Goal: Transaction & Acquisition: Purchase product/service

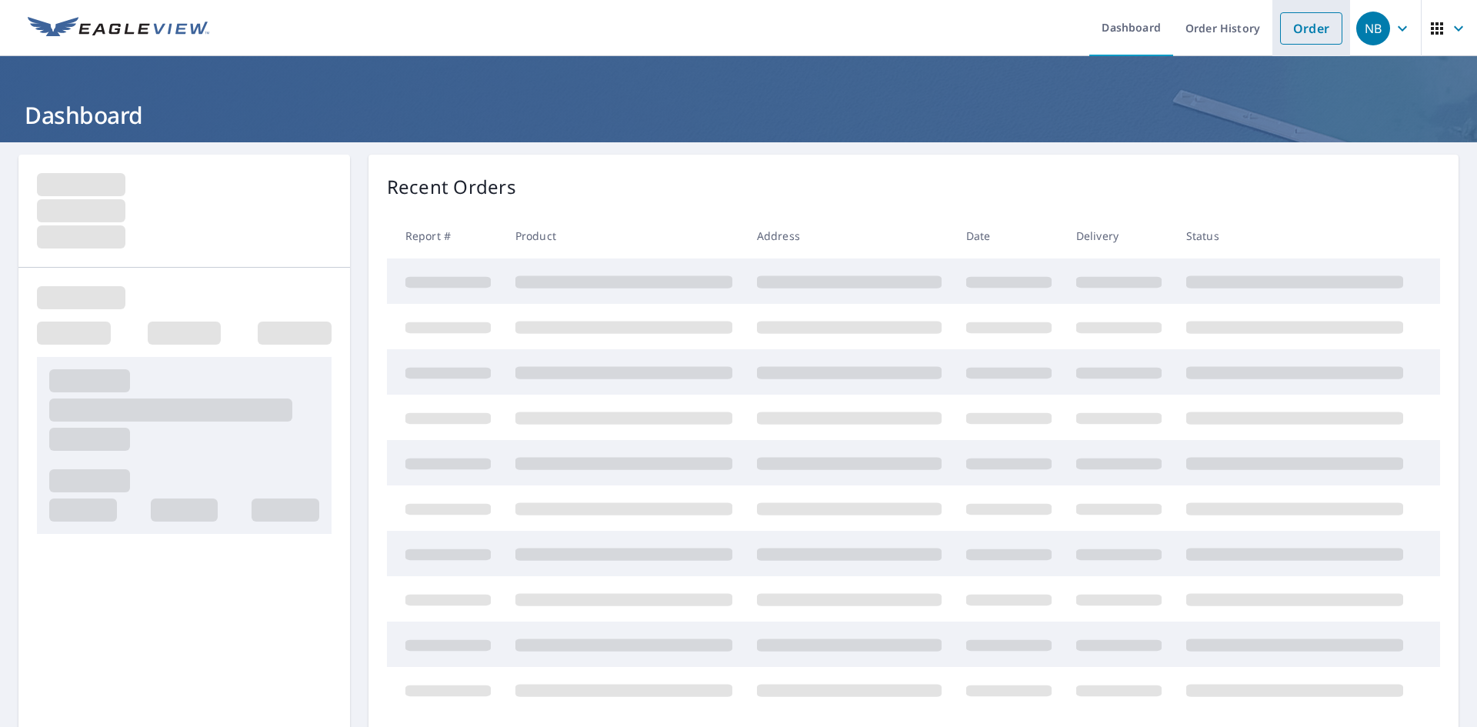
click at [1291, 35] on link "Order" at bounding box center [1311, 28] width 62 height 32
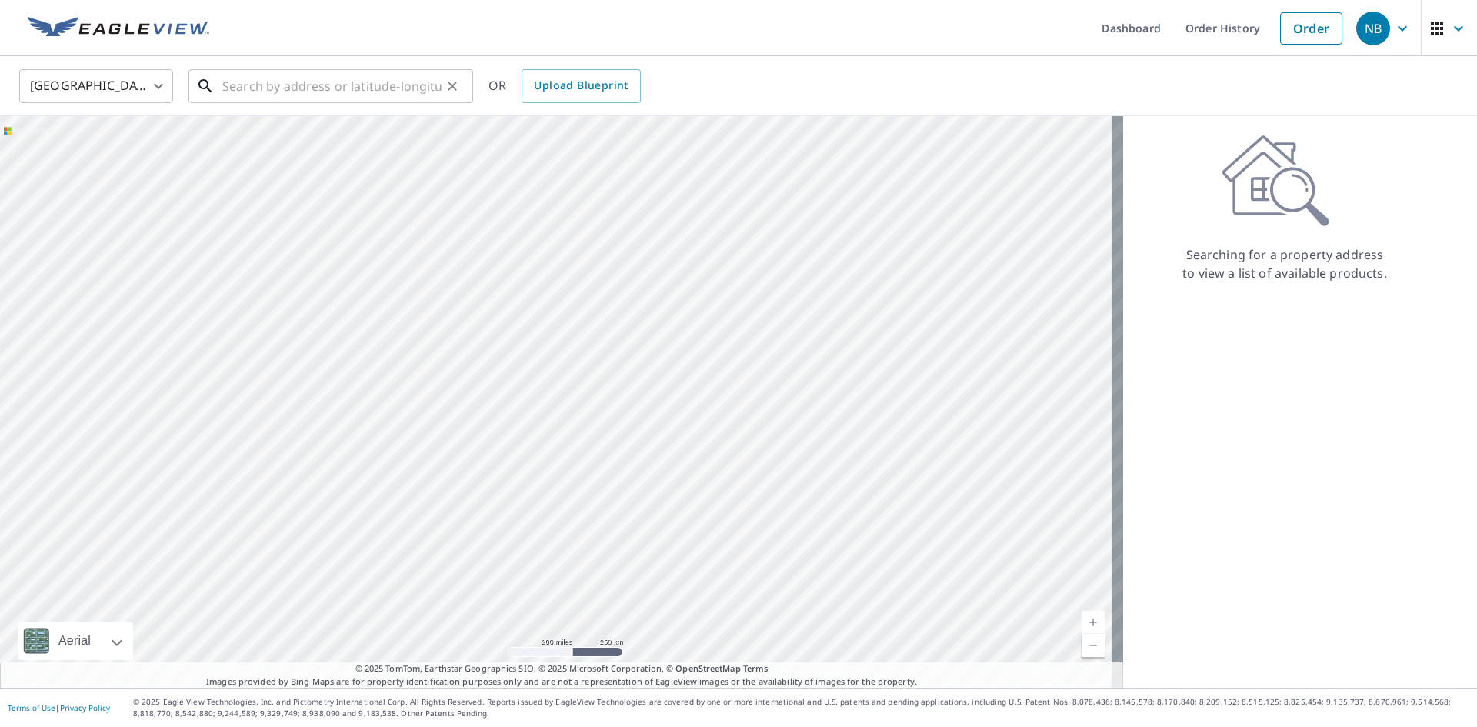
click at [407, 78] on input "text" at bounding box center [331, 86] width 219 height 43
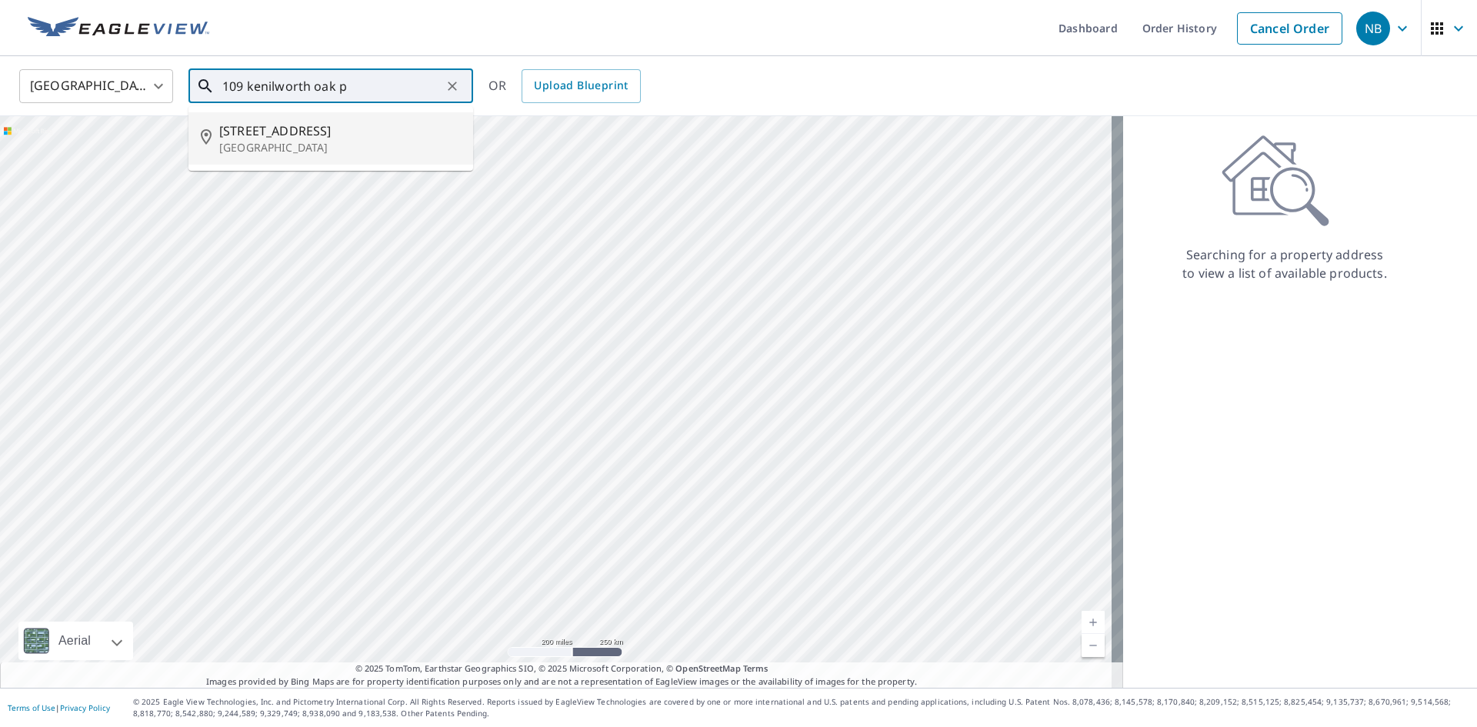
click at [387, 132] on span "[STREET_ADDRESS]" at bounding box center [340, 131] width 242 height 18
type input "[STREET_ADDRESS]"
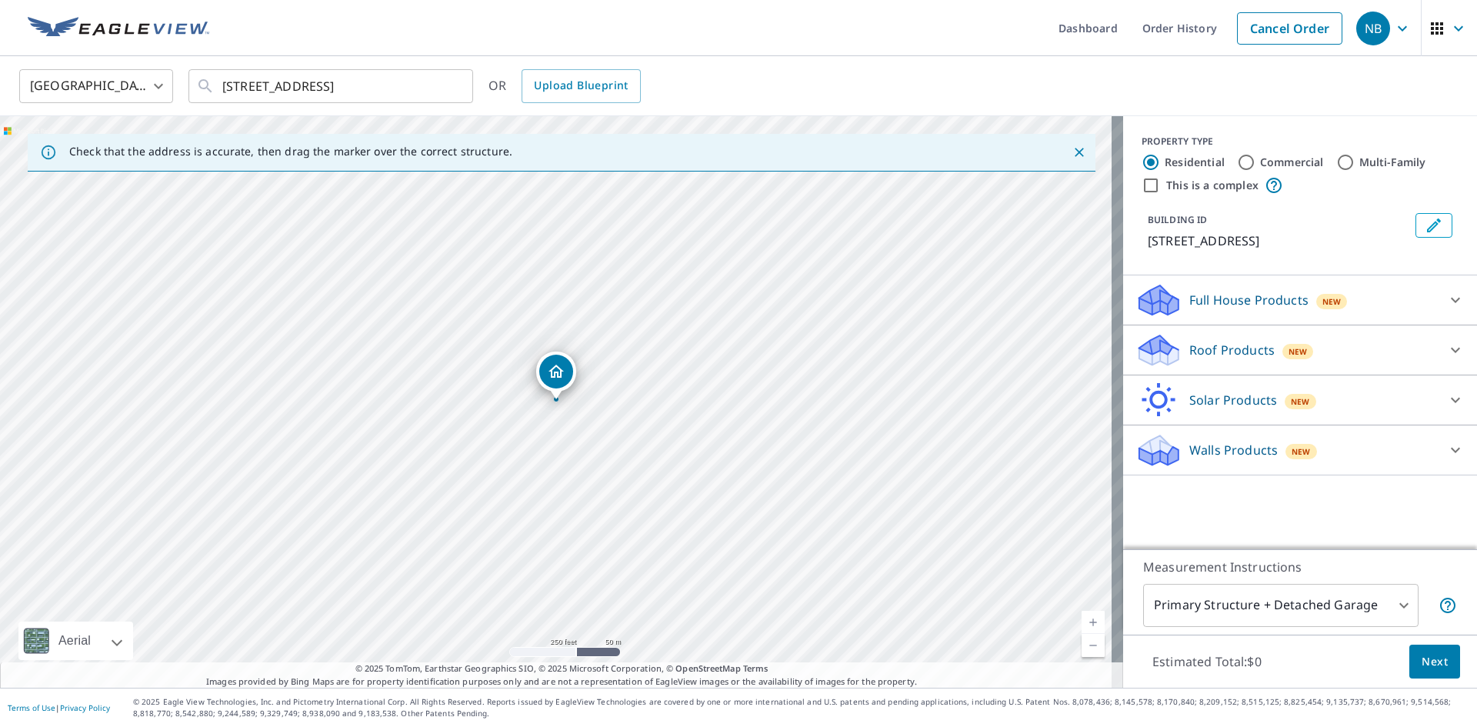
click at [1251, 309] on div "Full House Products New" at bounding box center [1287, 300] width 302 height 36
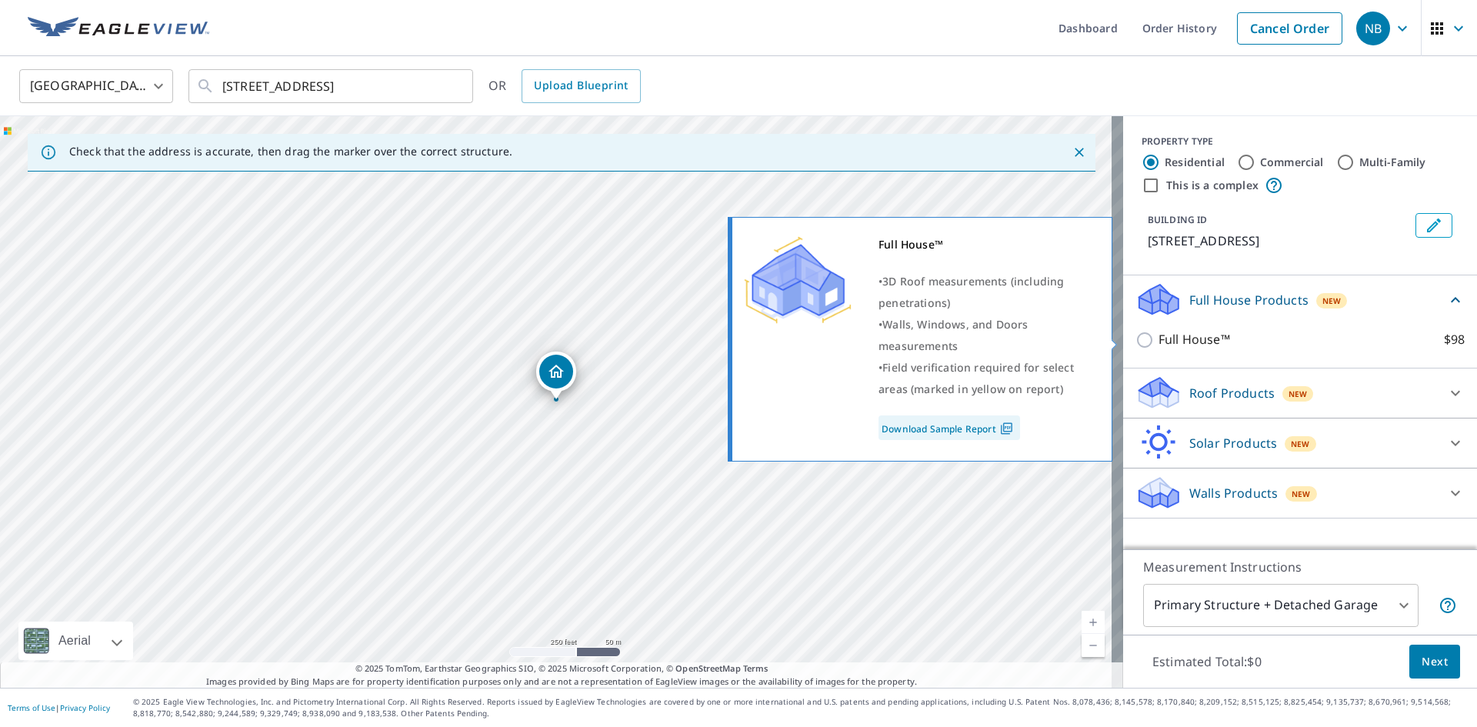
click at [1138, 332] on input "Full House™ $98" at bounding box center [1147, 340] width 23 height 18
checkbox input "true"
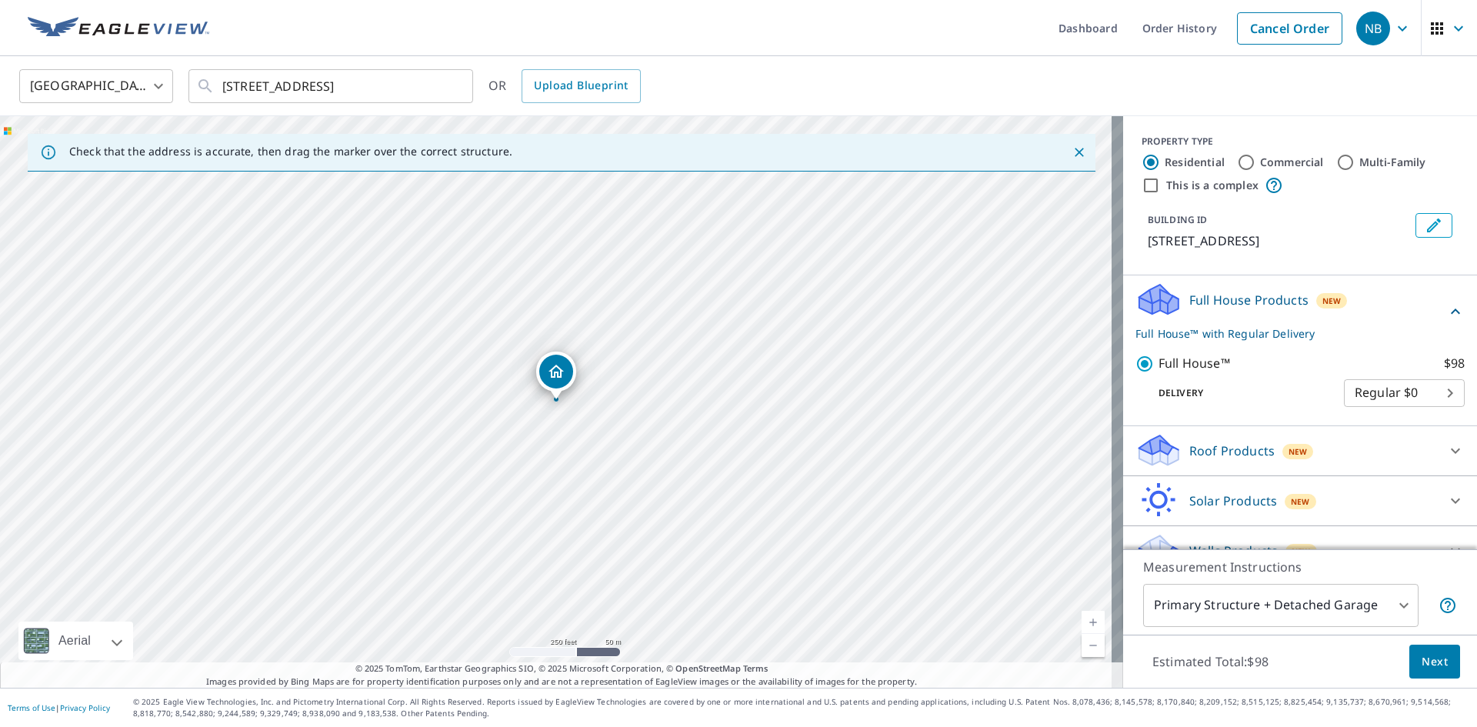
click at [1423, 649] on button "Next" at bounding box center [1435, 662] width 51 height 35
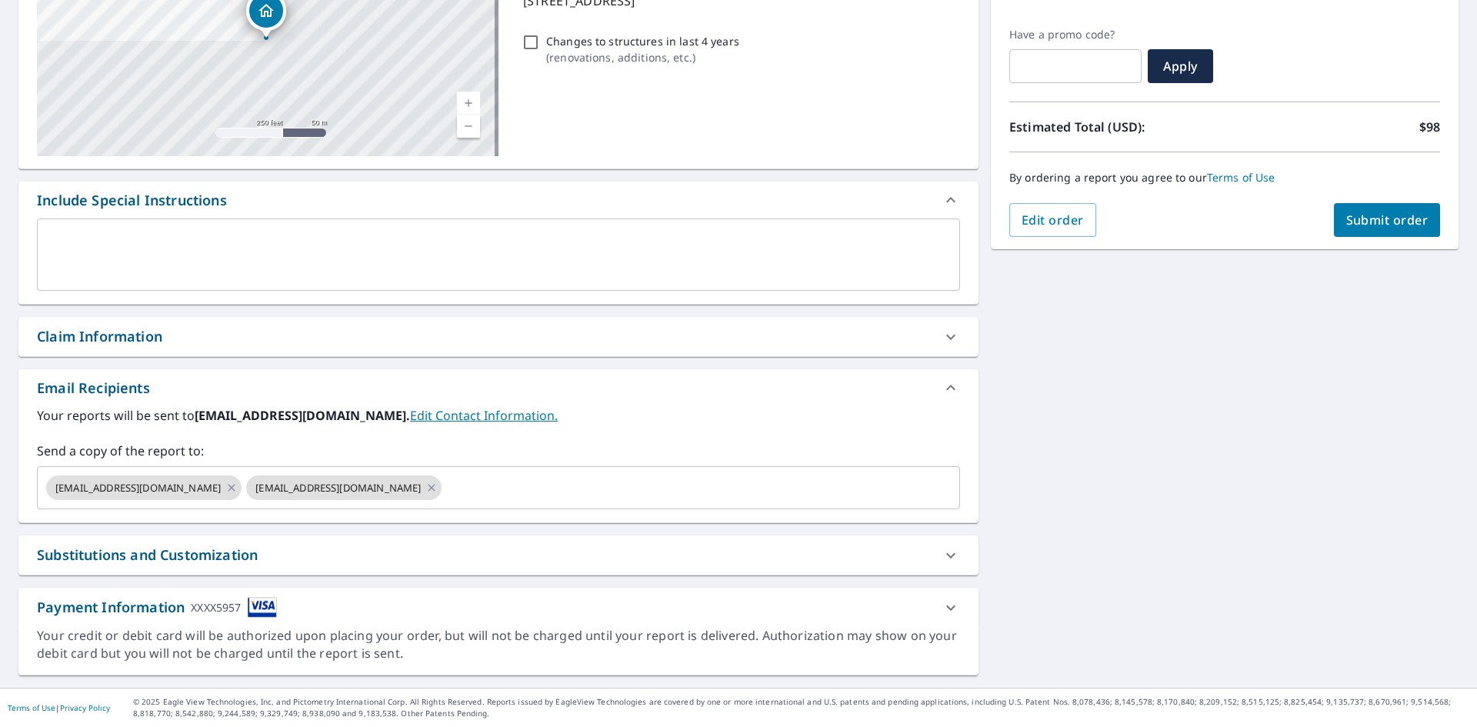
scroll to position [242, 0]
click at [427, 489] on icon at bounding box center [431, 487] width 12 height 17
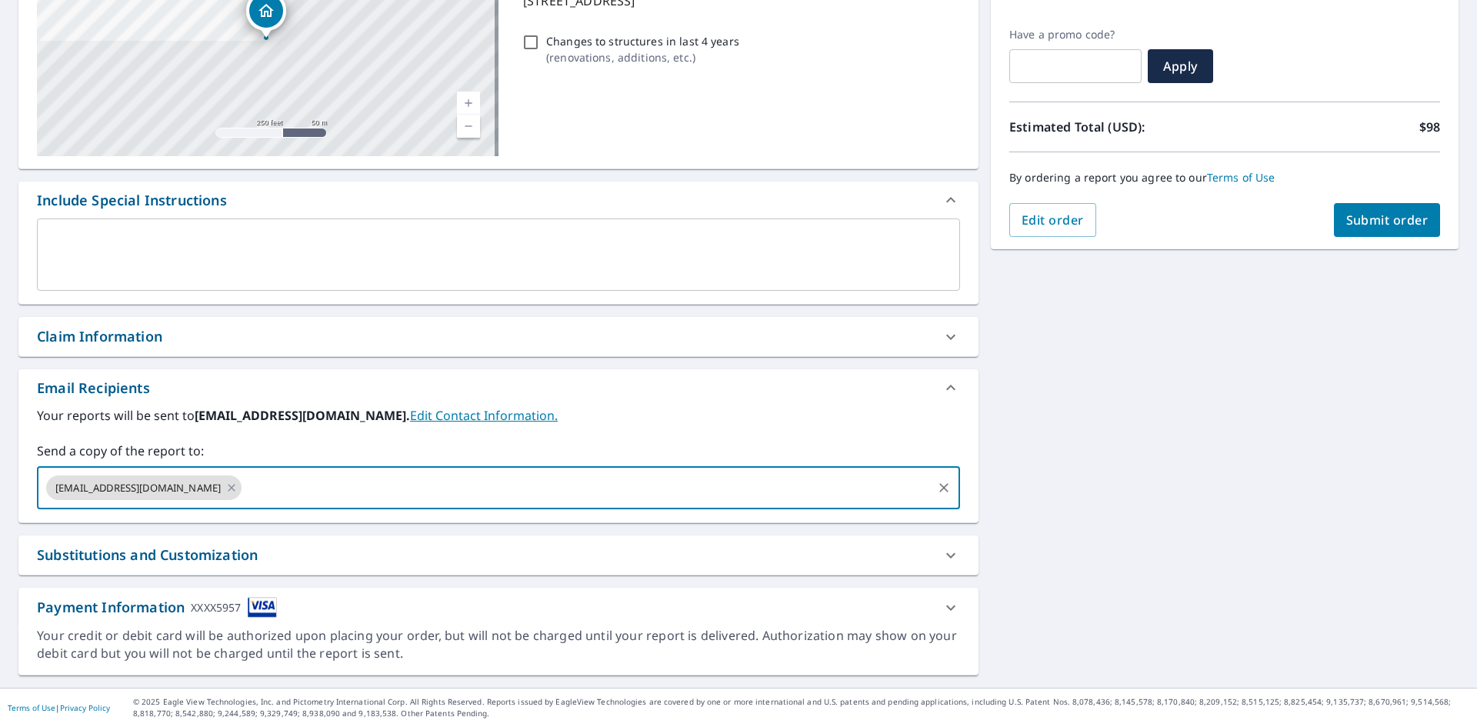
click at [427, 489] on input "text" at bounding box center [587, 487] width 686 height 29
type input "[EMAIL_ADDRESS][DOMAIN_NAME]"
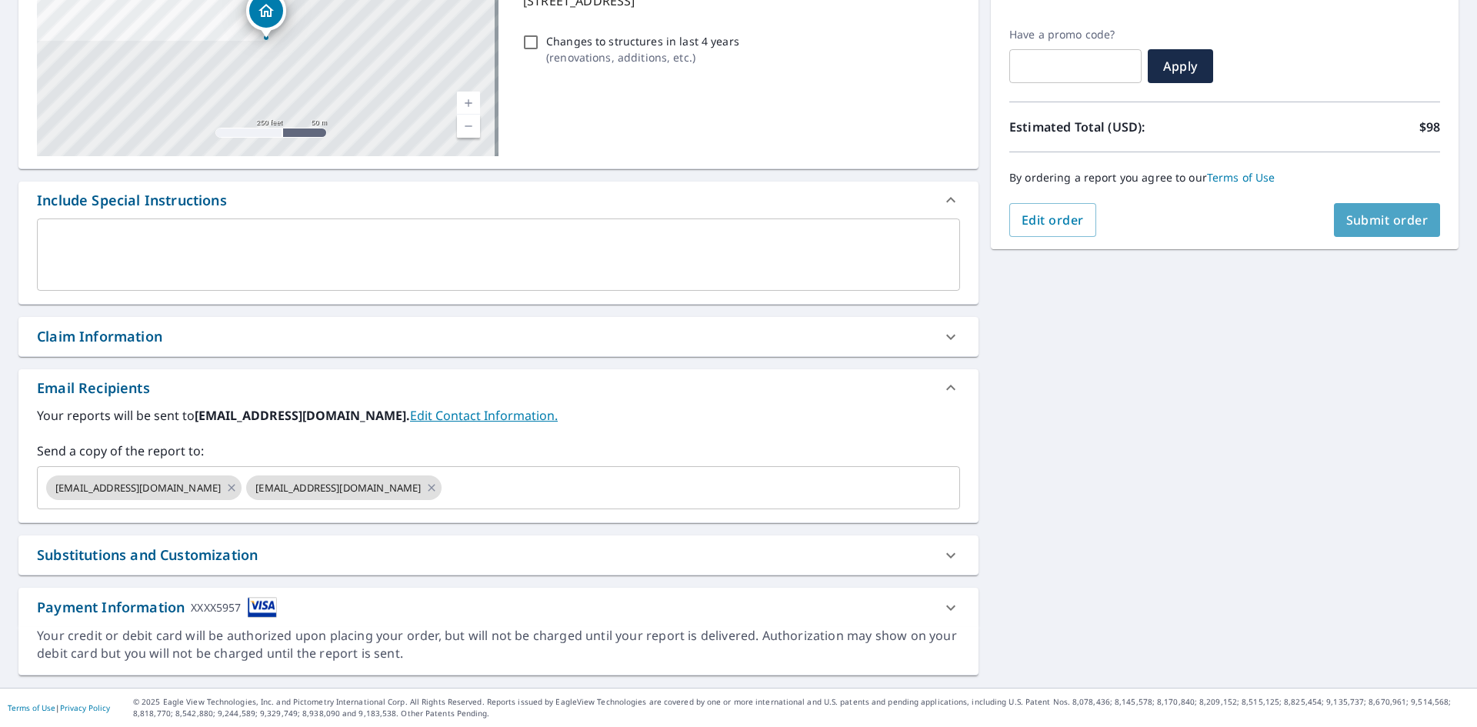
click at [1417, 217] on button "Submit order" at bounding box center [1387, 220] width 107 height 34
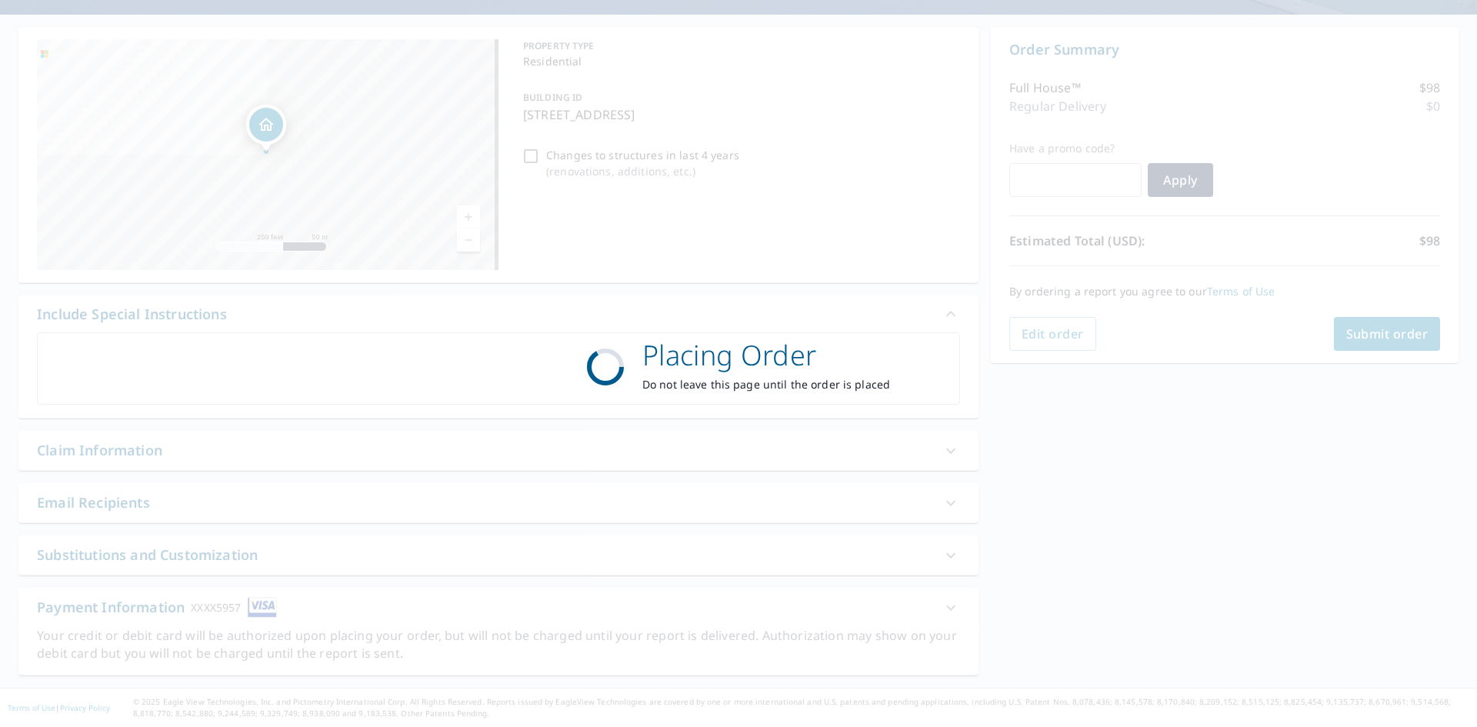
scroll to position [128, 0]
